Goal: Navigation & Orientation: Find specific page/section

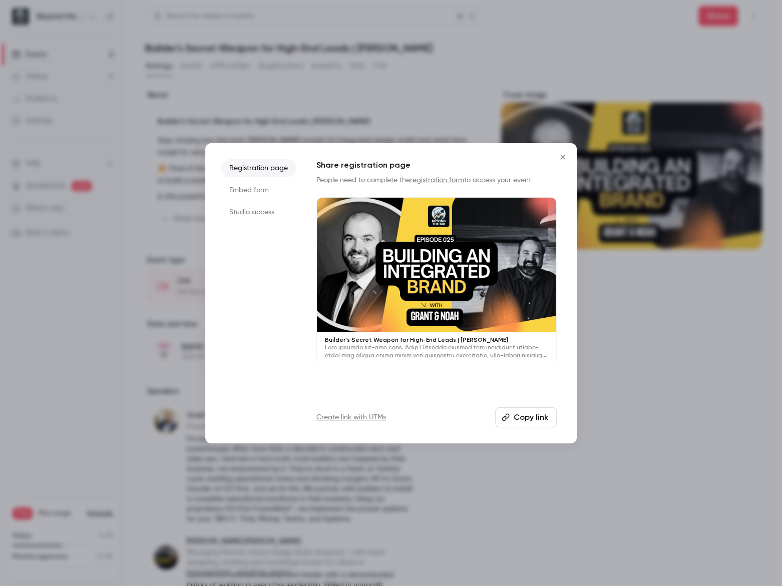
click at [630, 320] on div at bounding box center [391, 293] width 782 height 586
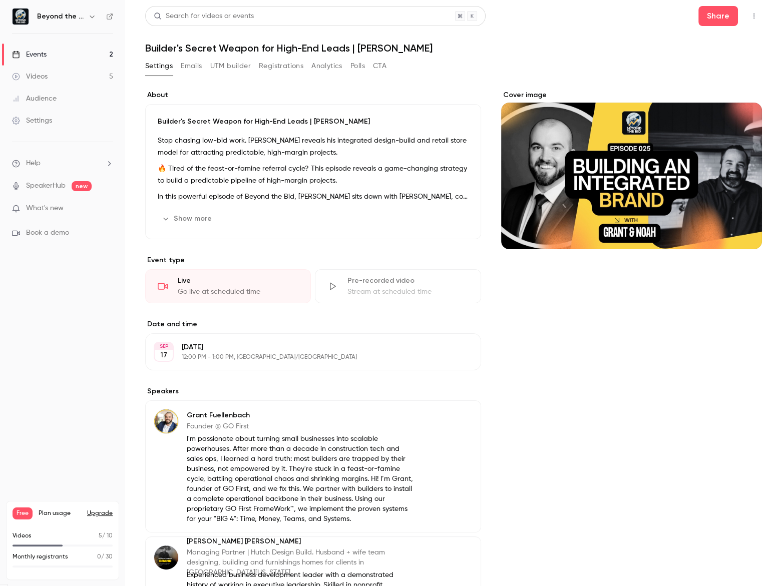
click at [51, 58] on link "Events 2" at bounding box center [62, 55] width 125 height 22
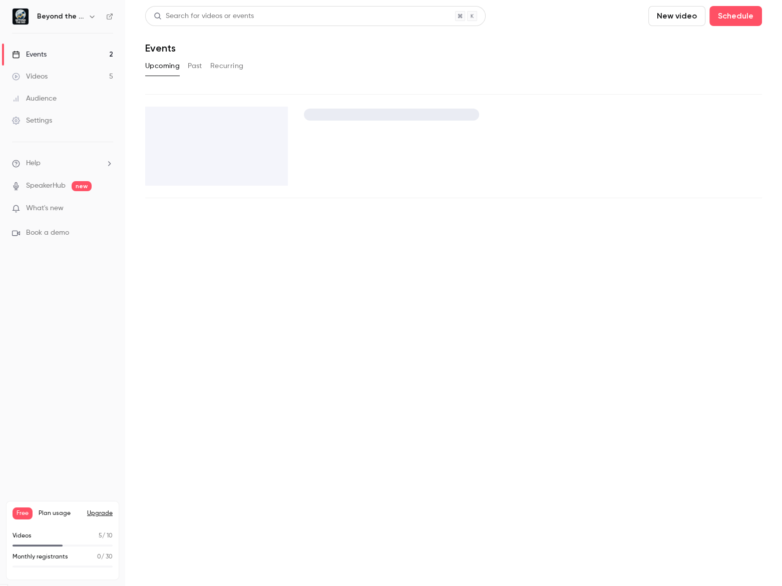
click at [63, 210] on span "What's new" at bounding box center [45, 208] width 38 height 11
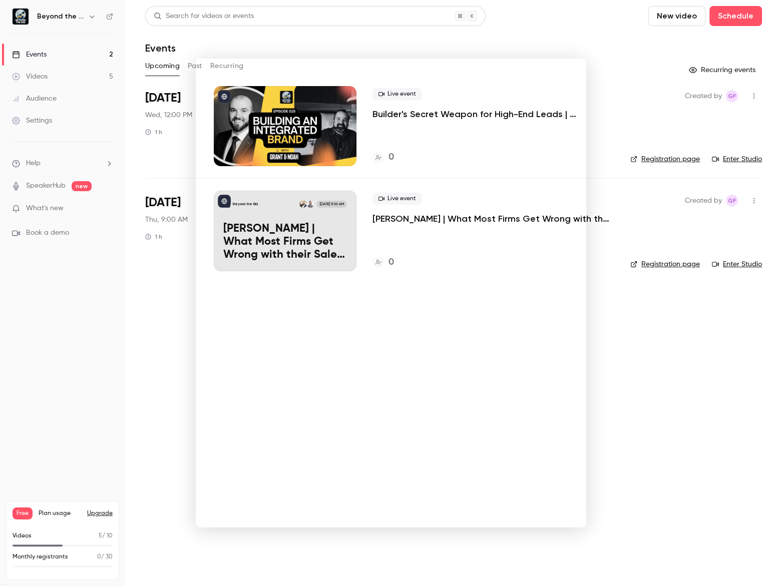
click at [417, 46] on div at bounding box center [391, 293] width 782 height 586
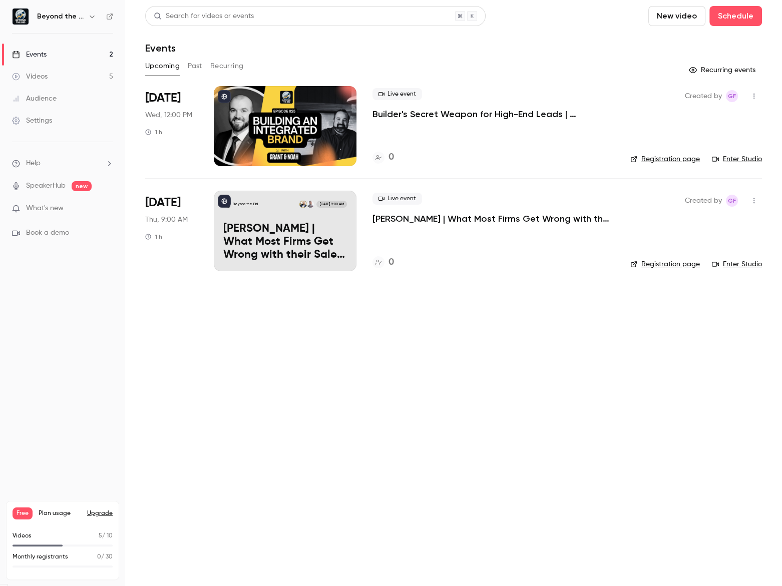
click at [56, 80] on link "Videos 5" at bounding box center [62, 77] width 125 height 22
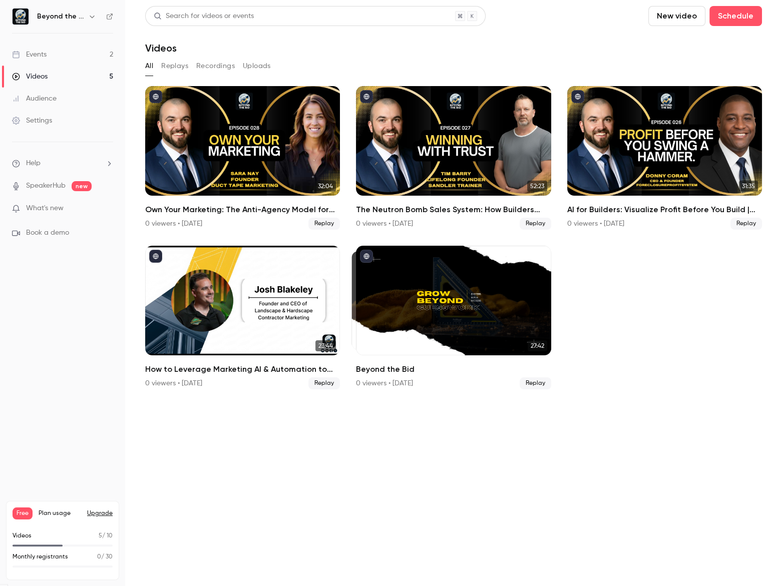
click at [65, 59] on link "Events 2" at bounding box center [62, 55] width 125 height 22
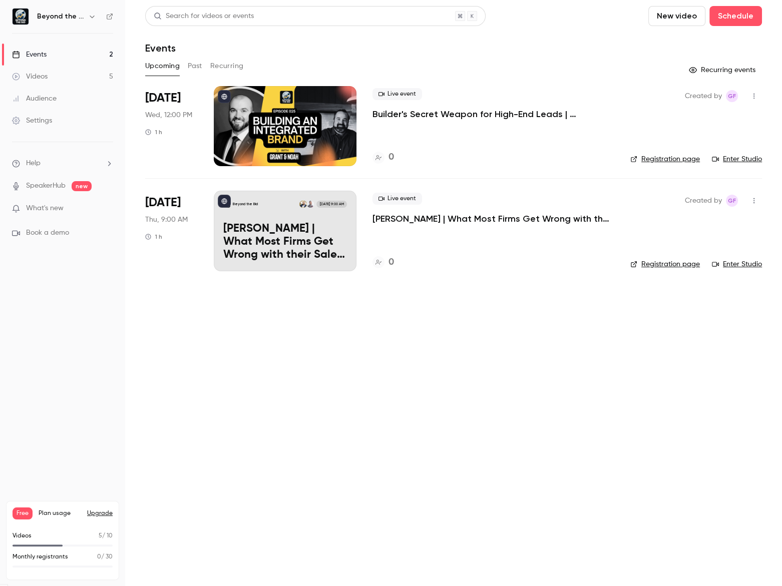
click at [405, 125] on div "Live event Builder's Secret Weapon for High-End Leads | [PERSON_NAME] 0" at bounding box center [493, 126] width 242 height 80
click at [407, 114] on p "Builder's Secret Weapon for High-End Leads | [PERSON_NAME]" at bounding box center [493, 114] width 242 height 12
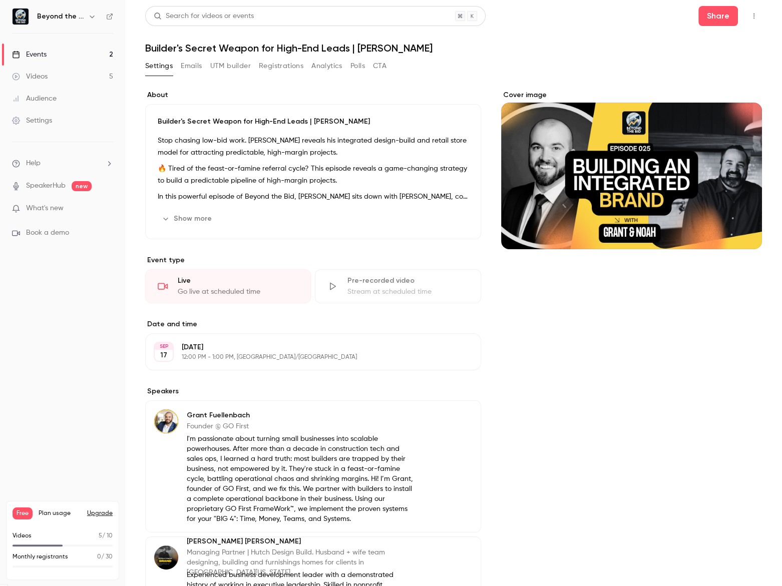
click at [746, 13] on button "button" at bounding box center [754, 16] width 16 height 16
click at [750, 19] on icon "button" at bounding box center [754, 16] width 8 height 7
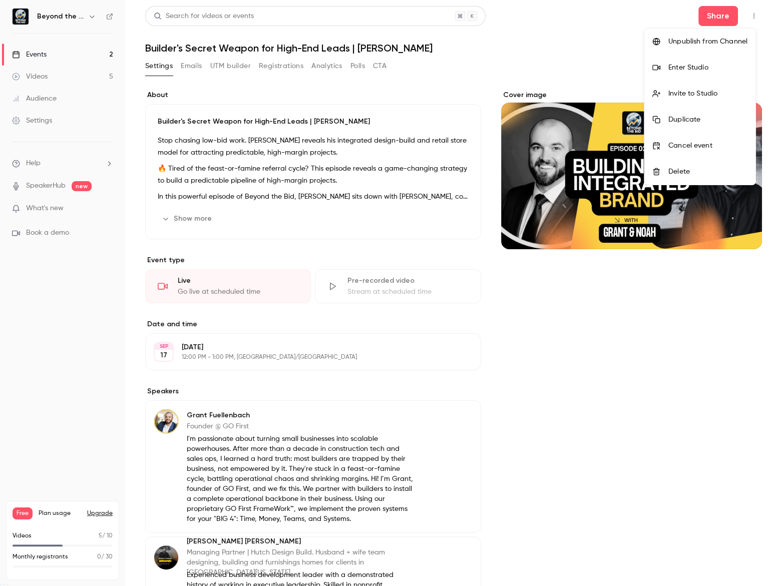
click at [721, 67] on div "Enter Studio" at bounding box center [707, 68] width 79 height 10
